Goal: Task Accomplishment & Management: Manage account settings

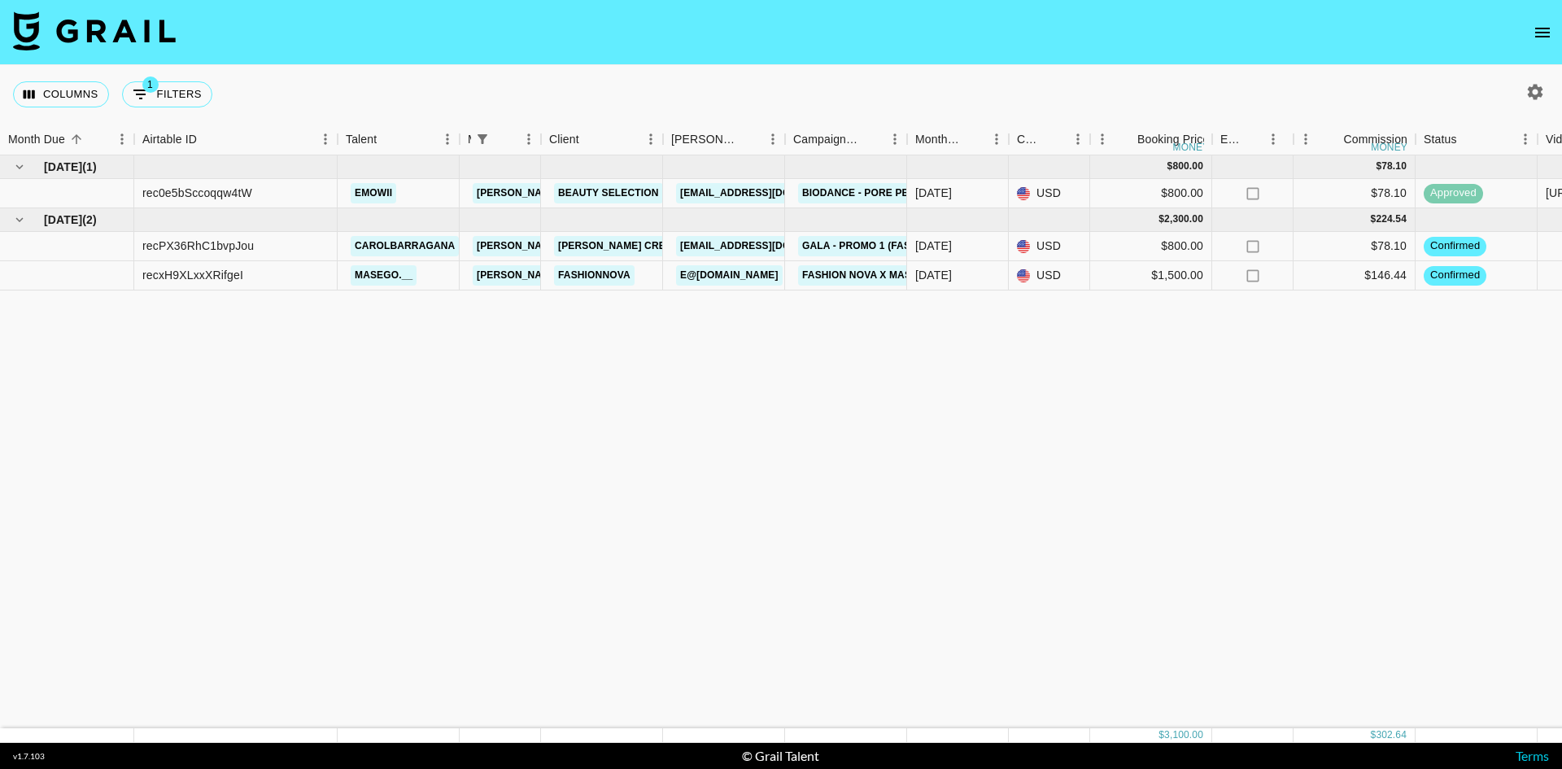
click at [1543, 34] on icon "open drawer" at bounding box center [1543, 33] width 20 height 20
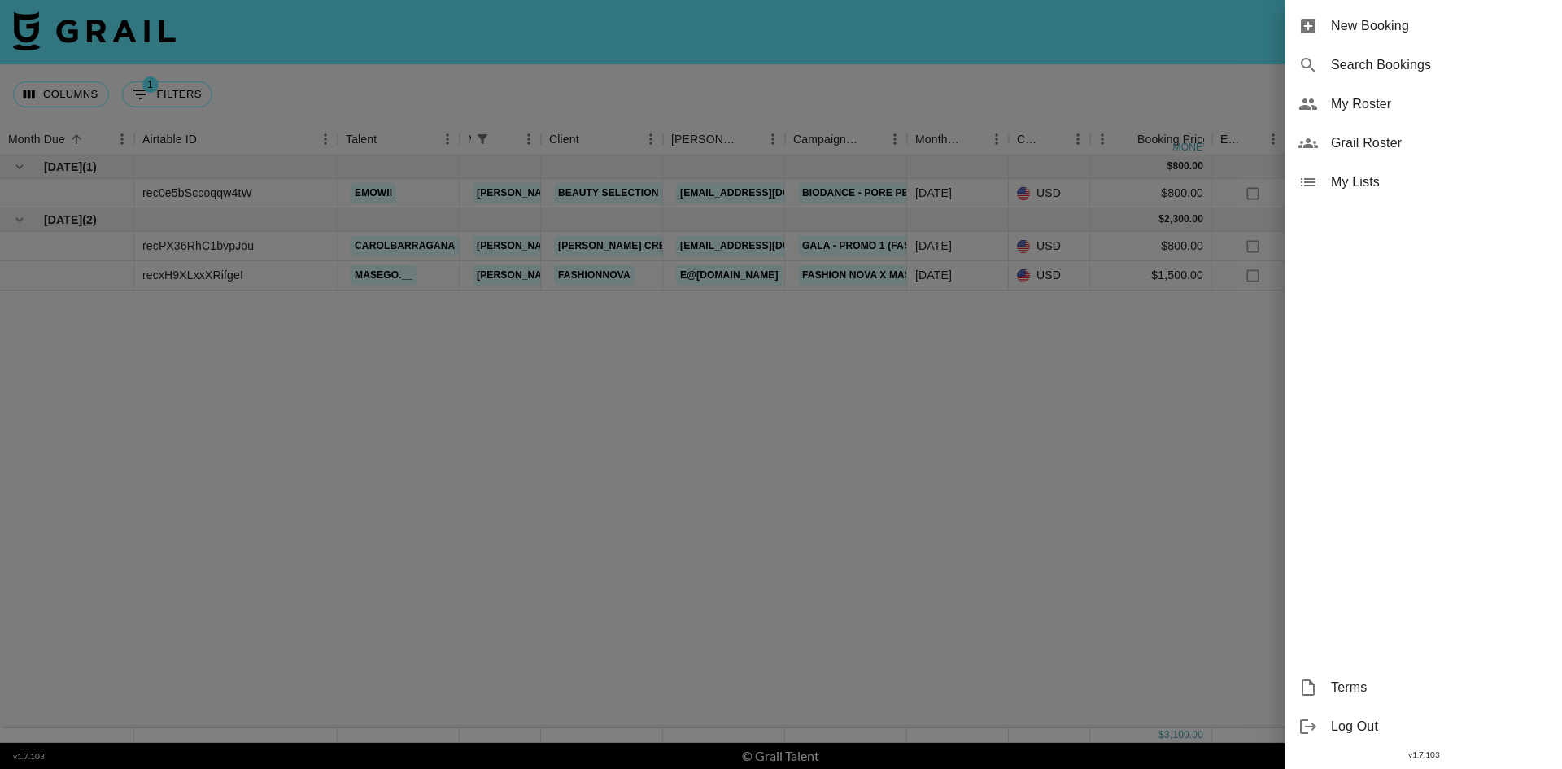
click at [1408, 98] on span "My Roster" at bounding box center [1440, 104] width 218 height 20
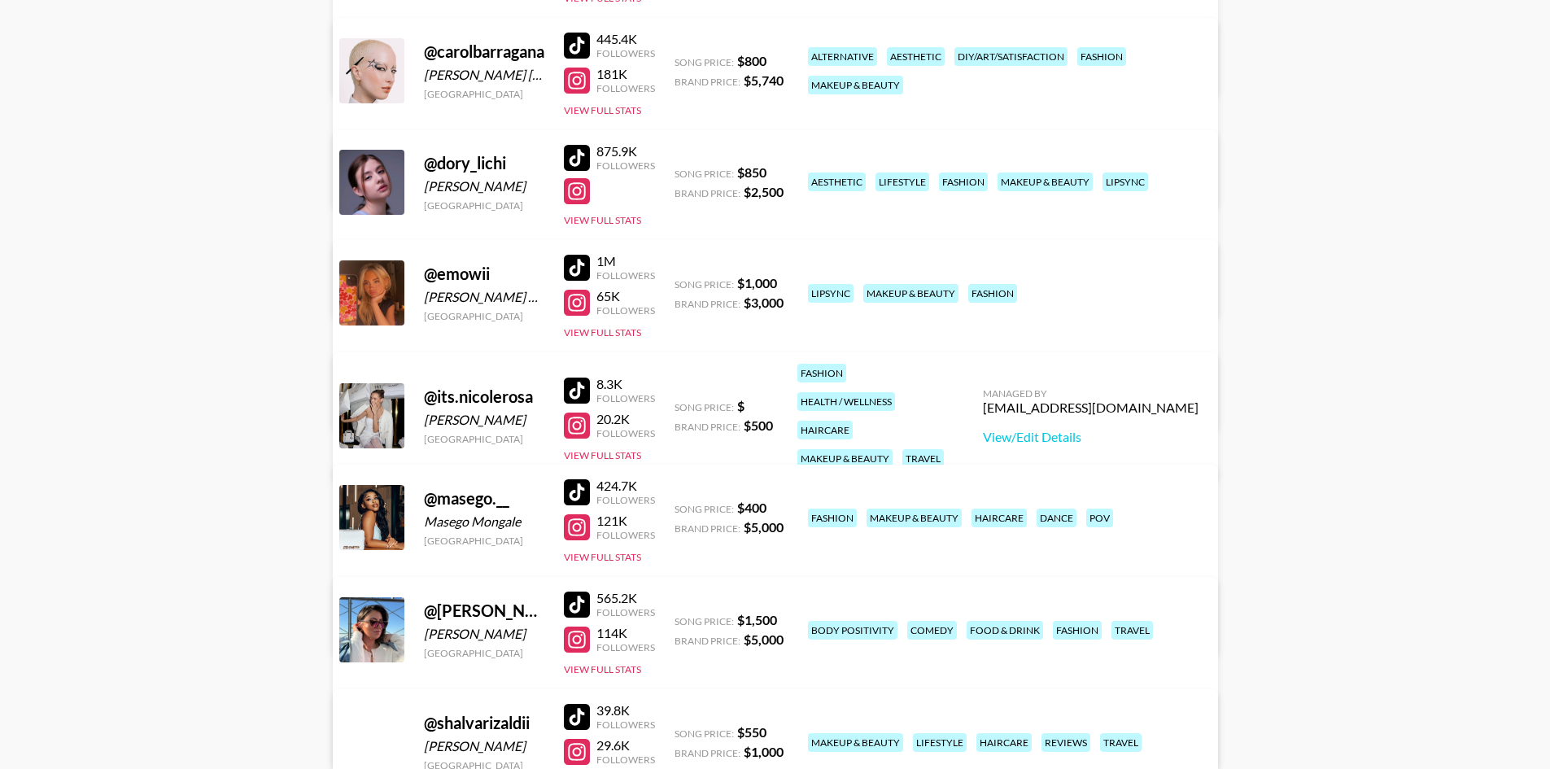
scroll to position [570, 0]
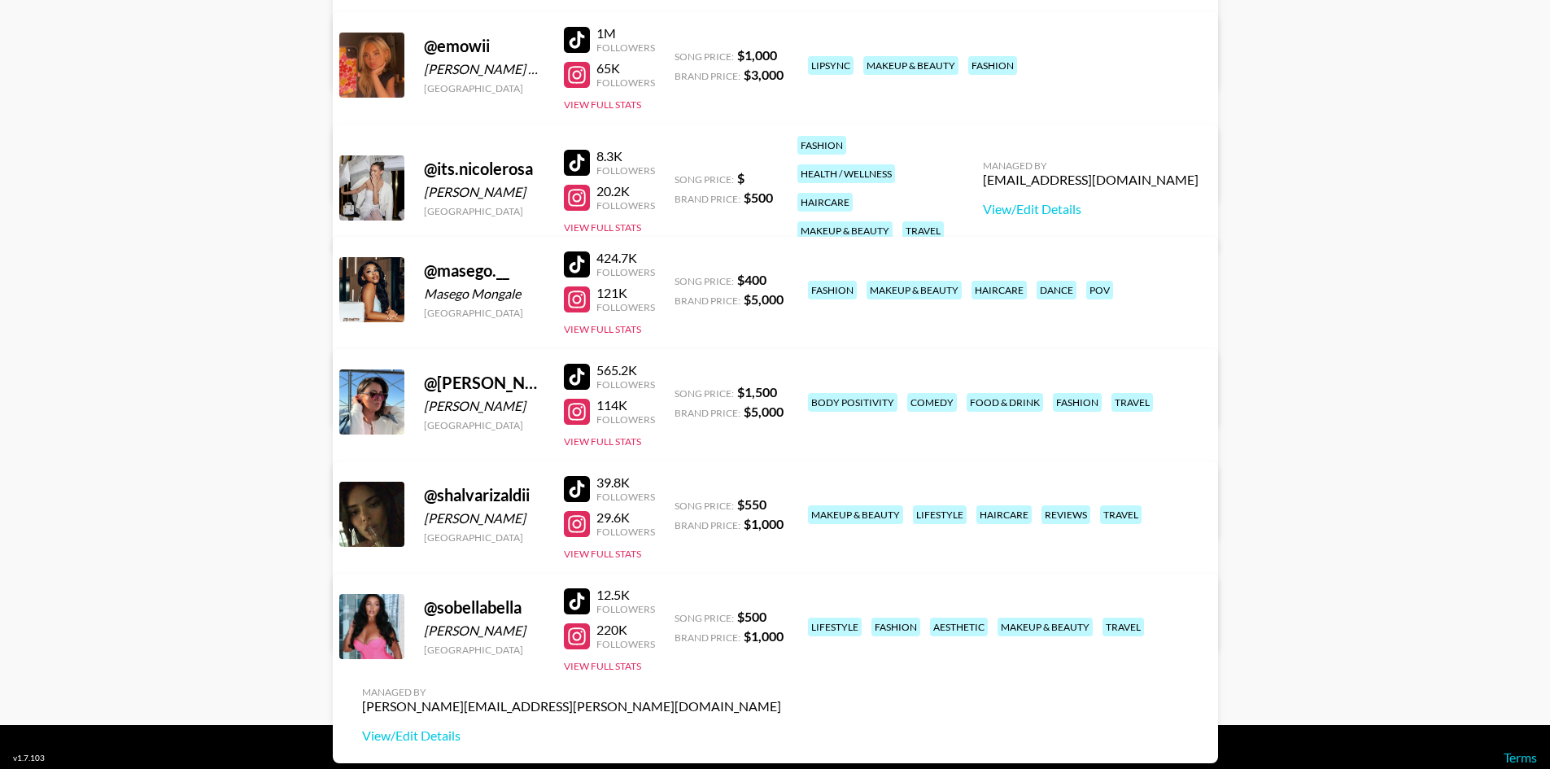
click at [584, 417] on div at bounding box center [577, 412] width 26 height 26
click at [570, 518] on div at bounding box center [577, 524] width 26 height 26
click at [583, 488] on div at bounding box center [577, 489] width 26 height 26
click at [568, 257] on div at bounding box center [577, 264] width 26 height 26
click at [578, 299] on div at bounding box center [577, 299] width 26 height 26
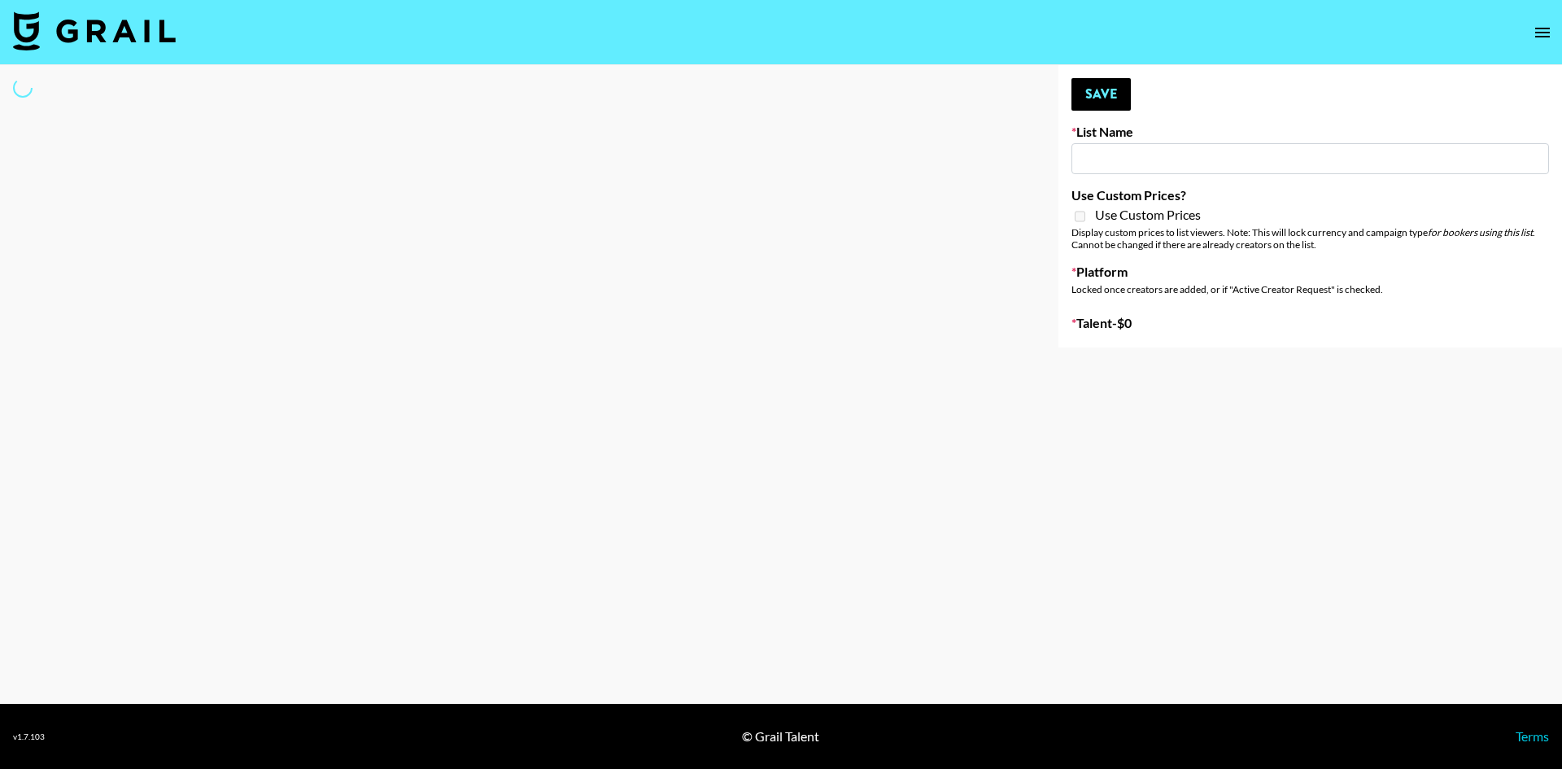
click at [1107, 153] on input at bounding box center [1311, 158] width 478 height 31
drag, startPoint x: 1094, startPoint y: 144, endPoint x: 736, endPoint y: 126, distance: 358.4
click at [1094, 144] on input at bounding box center [1311, 158] width 478 height 31
click at [736, 126] on div at bounding box center [516, 206] width 1032 height 282
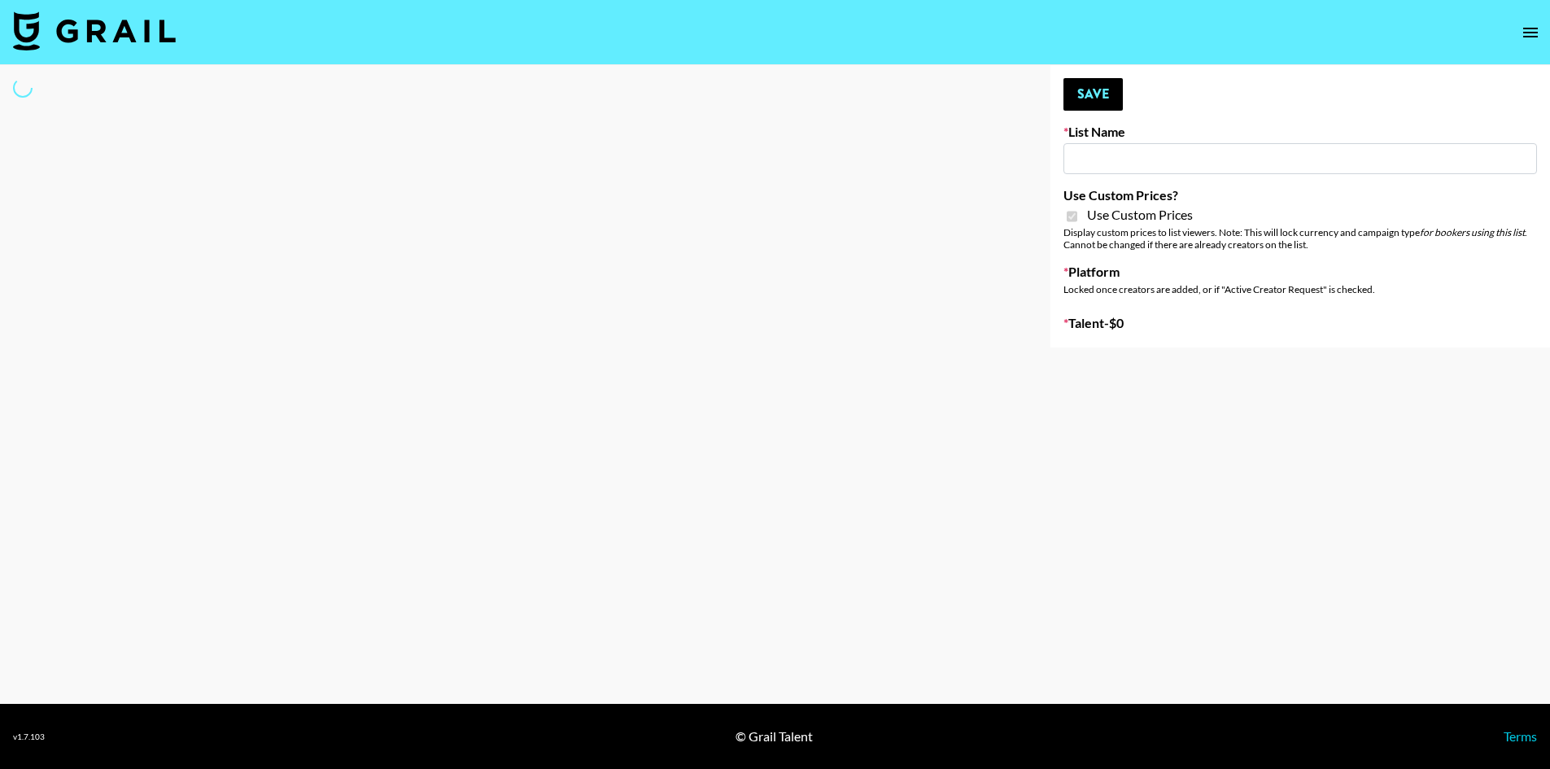
type input "[PERSON_NAME] - Women ([DATE])"
checkbox input "true"
select select "Brand"
